Goal: Task Accomplishment & Management: Use online tool/utility

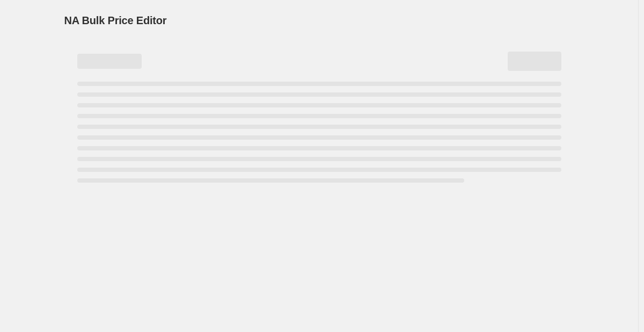
click at [48, 123] on div "NA Bulk Price Editor. This page is ready NA Bulk Price Editor" at bounding box center [319, 166] width 638 height 332
click at [35, 174] on div "NA Bulk Price Editor. This page is ready NA Bulk Price Editor" at bounding box center [319, 166] width 638 height 332
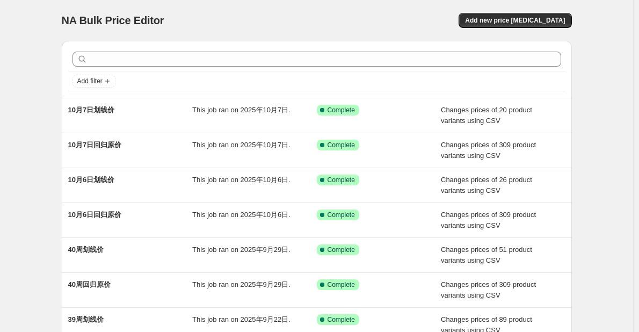
click at [24, 145] on div "NA Bulk Price Editor. This page is ready NA Bulk Price Editor Add new price [ME…" at bounding box center [316, 276] width 633 height 553
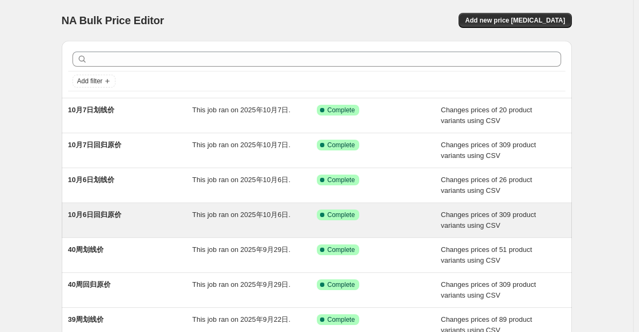
click at [135, 225] on div "10月6日回归原价" at bounding box center [130, 219] width 124 height 21
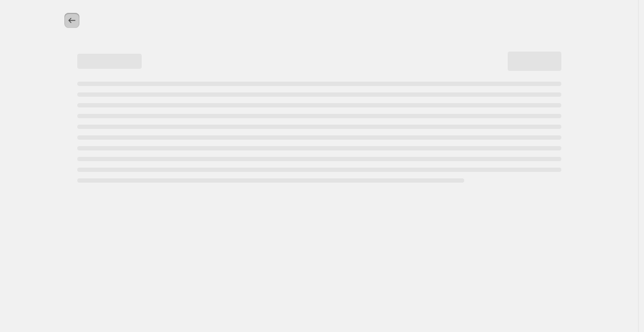
click at [72, 24] on icon "Price change jobs" at bounding box center [72, 20] width 11 height 11
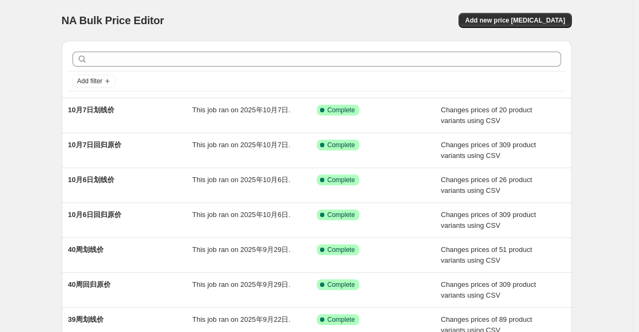
click at [604, 196] on div "NA Bulk Price Editor. This page is ready NA Bulk Price Editor Add new price [ME…" at bounding box center [316, 276] width 633 height 553
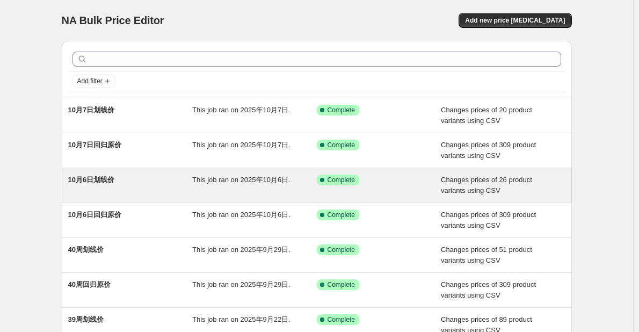
drag, startPoint x: 614, startPoint y: 150, endPoint x: 410, endPoint y: 173, distance: 205.3
click at [614, 150] on div "NA Bulk Price Editor. This page is ready NA Bulk Price Editor Add new price [ME…" at bounding box center [316, 276] width 633 height 553
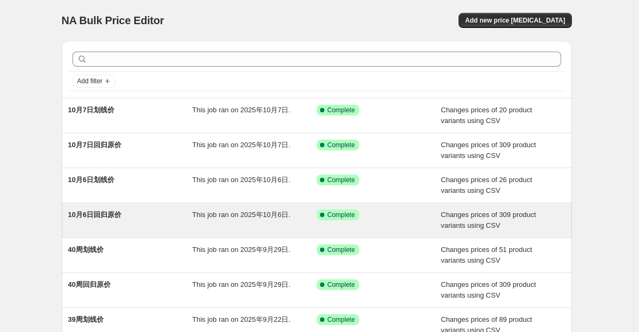
click at [118, 223] on div "10月6日回归原价" at bounding box center [130, 219] width 124 height 21
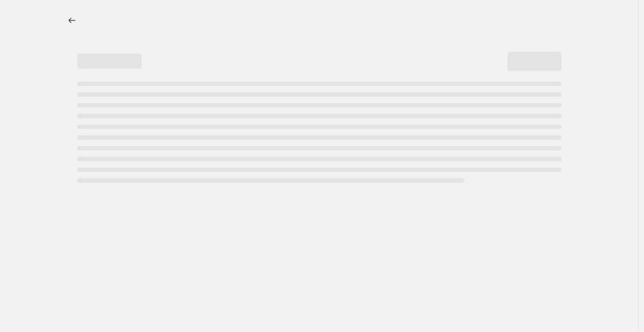
click at [48, 167] on div at bounding box center [319, 166] width 638 height 332
click at [576, 187] on div at bounding box center [320, 93] width 536 height 187
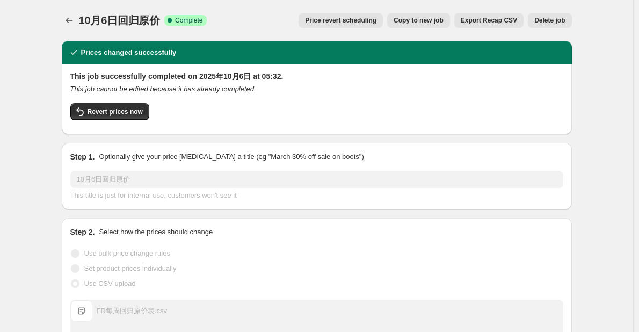
click at [497, 23] on span "Export Recap CSV" at bounding box center [488, 20] width 56 height 9
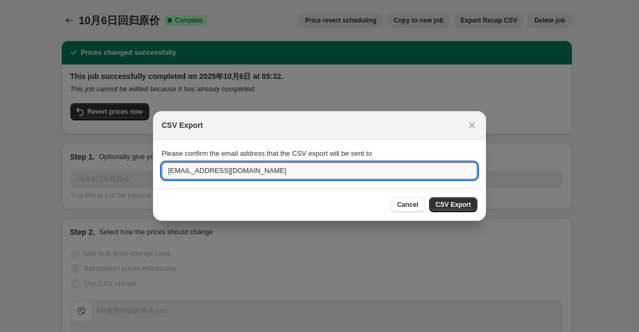
drag, startPoint x: 189, startPoint y: 172, endPoint x: 155, endPoint y: 170, distance: 34.9
click at [155, 170] on section "Please confirm the email address that the CSV export will be sent to [EMAIL_ADD…" at bounding box center [319, 164] width 333 height 48
type input "[DOMAIN_NAME][EMAIL_ADDRESS][DOMAIN_NAME]"
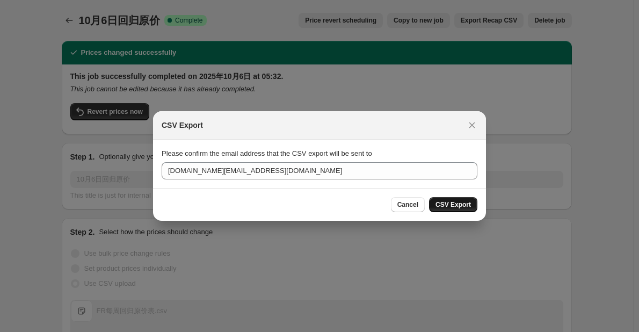
click at [445, 209] on button "CSV Export" at bounding box center [453, 204] width 48 height 15
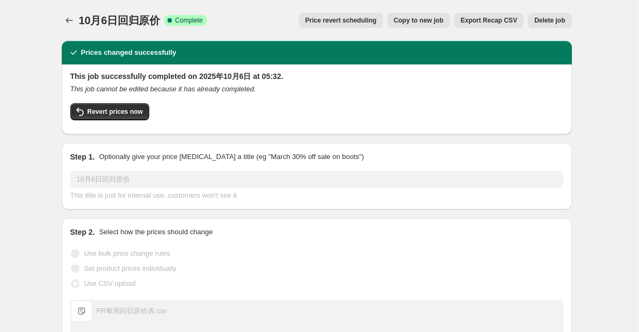
click at [70, 17] on icon "Price change jobs" at bounding box center [69, 20] width 11 height 11
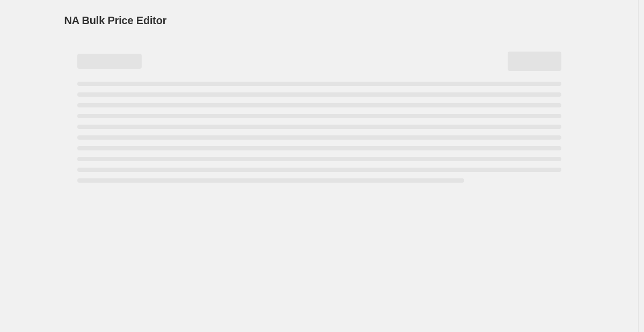
click at [201, 16] on div "NA Bulk Price Editor" at bounding box center [319, 20] width 510 height 15
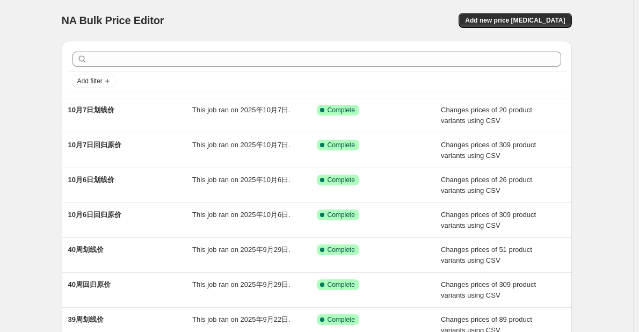
click at [47, 203] on div "NA Bulk Price Editor. This page is ready NA Bulk Price Editor Add new price [ME…" at bounding box center [316, 276] width 633 height 553
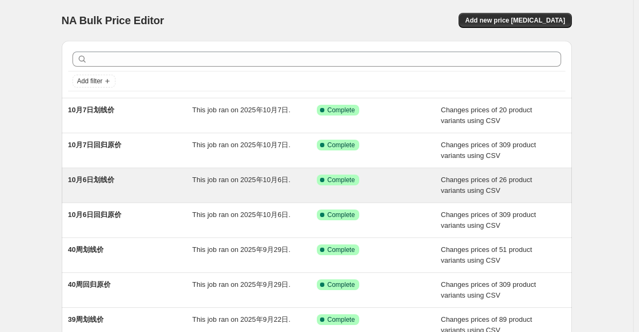
click at [200, 195] on div "This job ran on 2025年10月6日." at bounding box center [254, 184] width 124 height 21
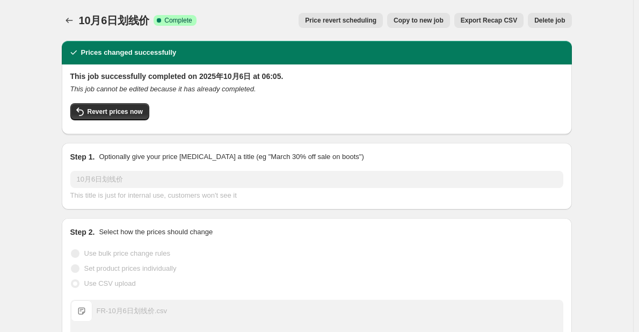
drag, startPoint x: 219, startPoint y: 109, endPoint x: 43, endPoint y: 65, distance: 181.4
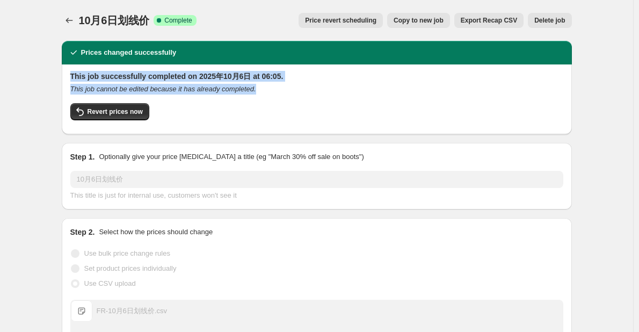
drag, startPoint x: 73, startPoint y: 75, endPoint x: 296, endPoint y: 88, distance: 223.6
click at [296, 88] on div "This job successfully completed on [DATE] 06:05. This job cannot be edited beca…" at bounding box center [316, 98] width 493 height 55
click at [361, 80] on h2 "This job successfully completed on 2025年10月6日 at 06:05." at bounding box center [316, 76] width 493 height 11
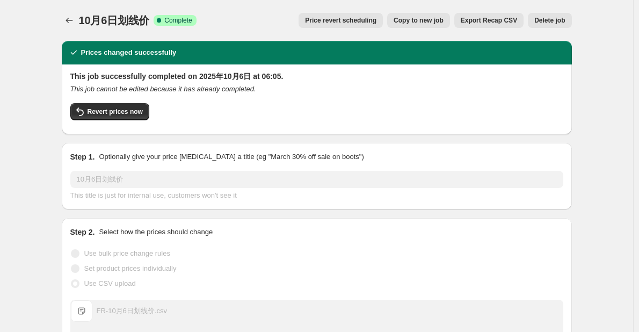
click at [491, 25] on button "Export Recap CSV" at bounding box center [488, 20] width 69 height 15
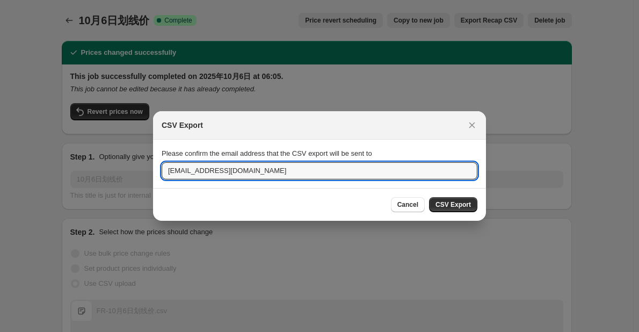
drag, startPoint x: 189, startPoint y: 171, endPoint x: 158, endPoint y: 179, distance: 32.0
click at [158, 179] on section "Please confirm the email address that the CSV export will be sent to [EMAIL_ADD…" at bounding box center [319, 164] width 333 height 48
type input "[DOMAIN_NAME][EMAIL_ADDRESS][DOMAIN_NAME]"
click at [441, 203] on span "CSV Export" at bounding box center [452, 204] width 35 height 9
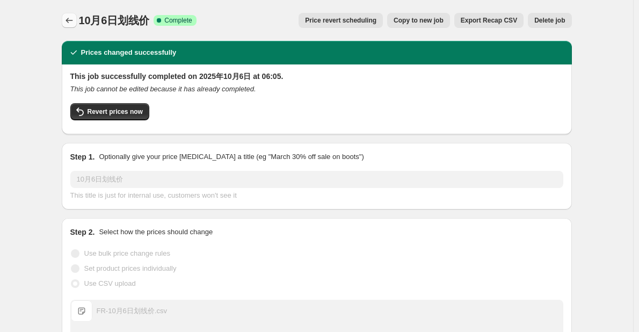
click at [67, 17] on icon "Price change jobs" at bounding box center [69, 20] width 11 height 11
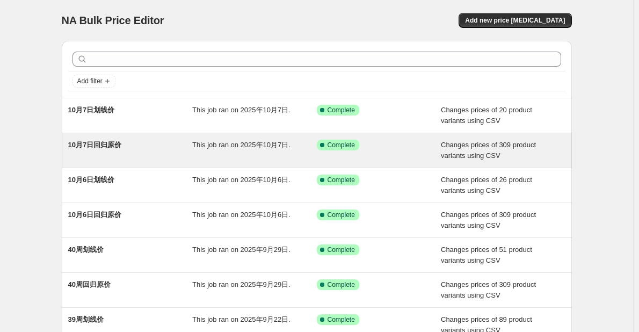
click at [124, 148] on div "10月7日回归原价" at bounding box center [130, 150] width 124 height 21
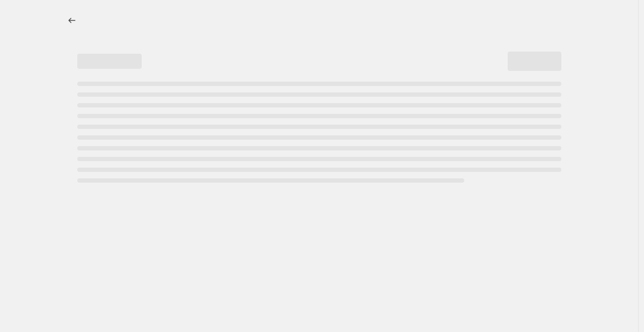
click at [56, 25] on div at bounding box center [320, 93] width 536 height 187
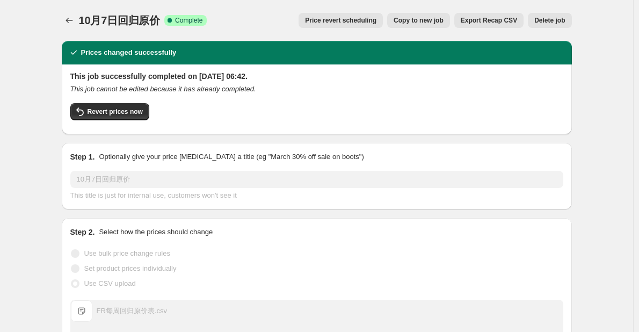
click at [72, 26] on button "Price change jobs" at bounding box center [69, 20] width 15 height 15
